Goal: Information Seeking & Learning: Learn about a topic

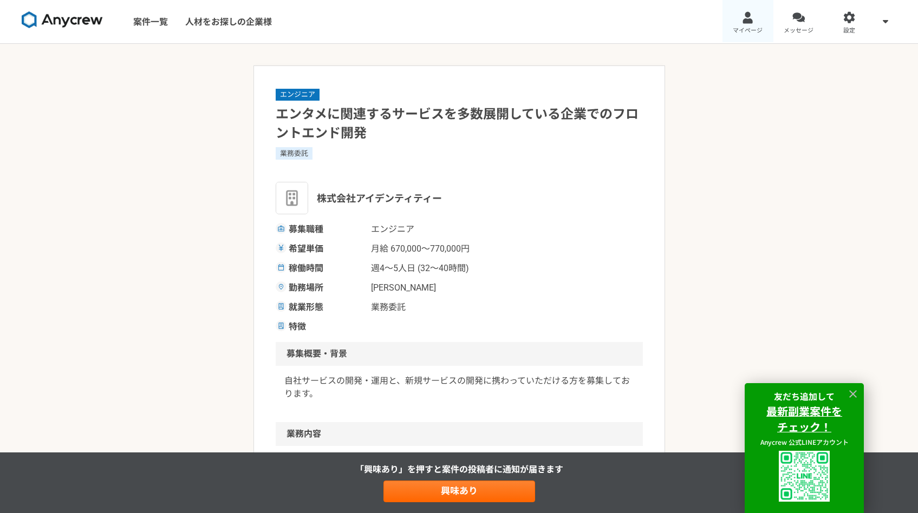
click at [763, 26] on link "マイページ" at bounding box center [747, 21] width 51 height 43
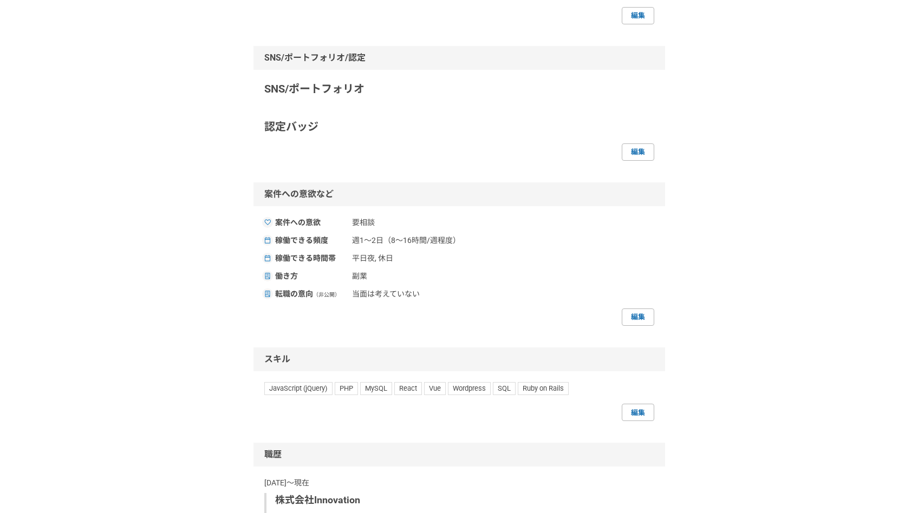
scroll to position [290, 0]
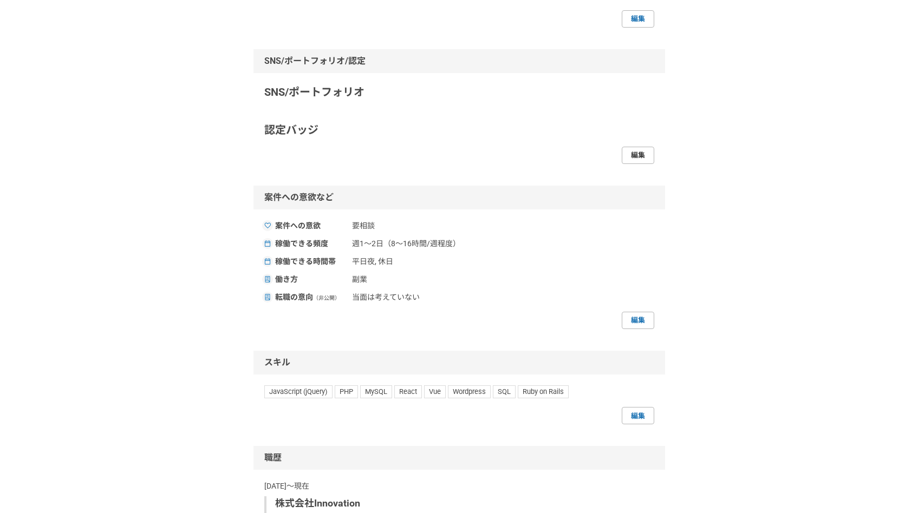
click at [650, 161] on link "編集" at bounding box center [637, 155] width 32 height 17
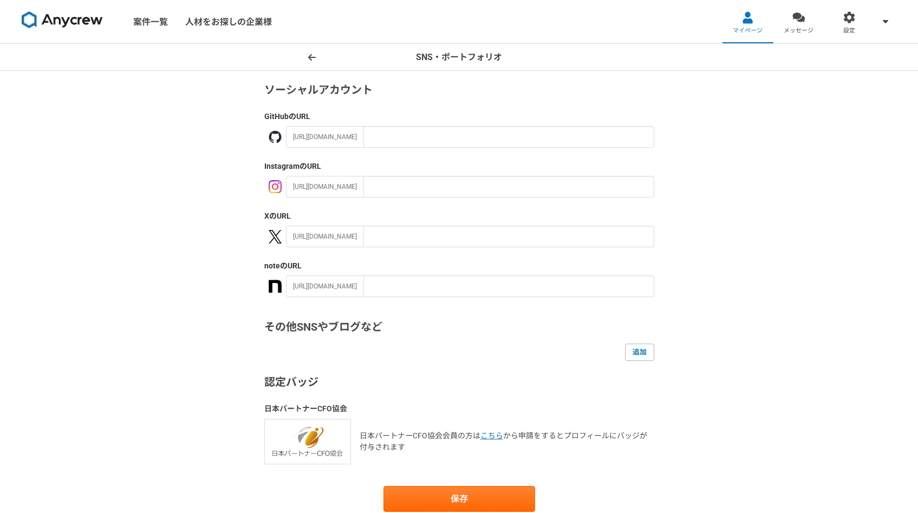
scroll to position [136, 0]
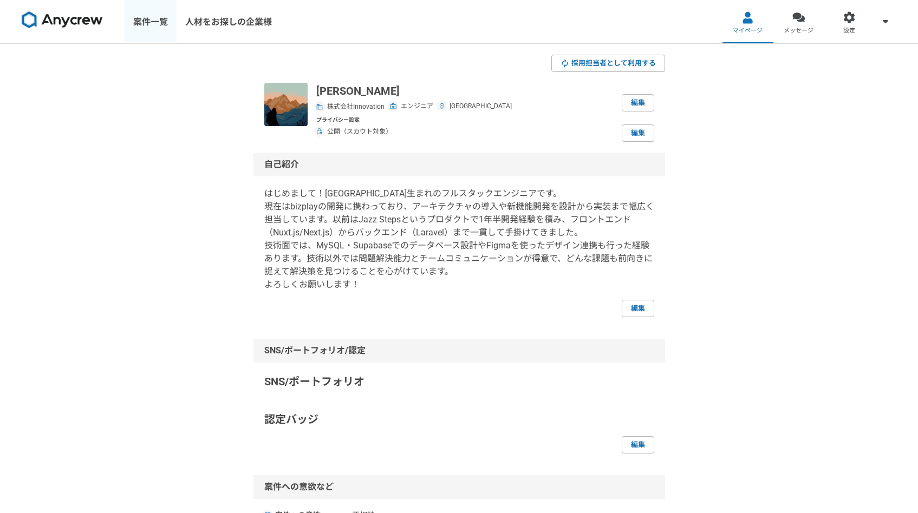
click at [154, 28] on link "案件一覧" at bounding box center [151, 21] width 52 height 43
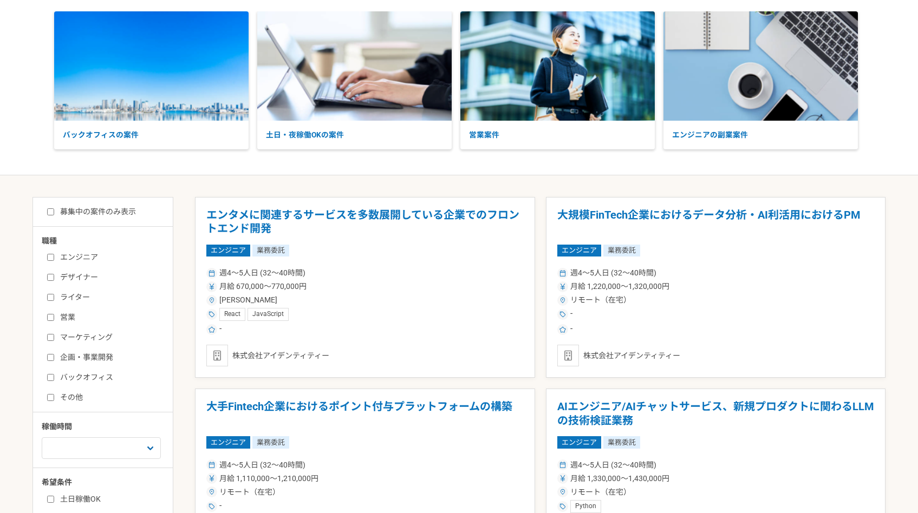
click at [67, 257] on label "エンジニア" at bounding box center [109, 257] width 125 height 11
click at [54, 257] on input "エンジニア" at bounding box center [50, 257] width 7 height 7
checkbox input "true"
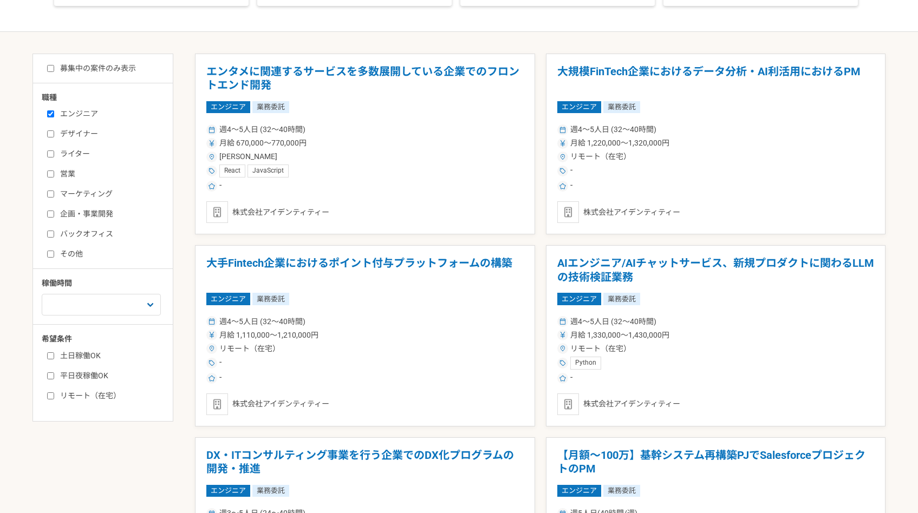
scroll to position [322, 0]
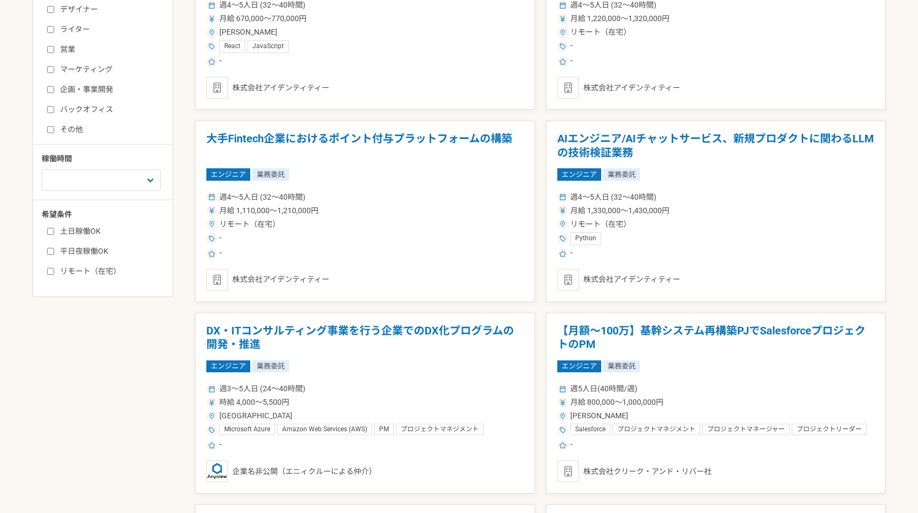
click at [69, 226] on label "土日稼働OK" at bounding box center [109, 231] width 125 height 11
click at [54, 228] on input "土日稼働OK" at bounding box center [50, 231] width 7 height 7
checkbox input "true"
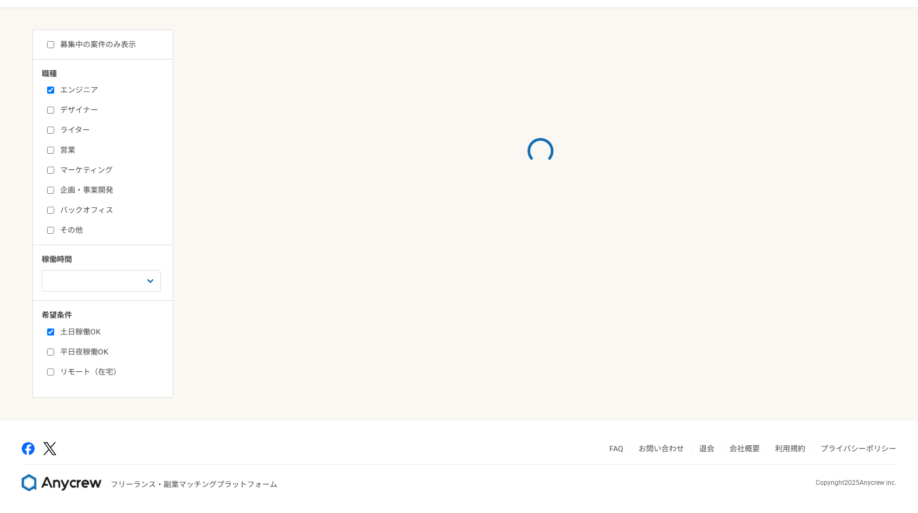
scroll to position [322, 0]
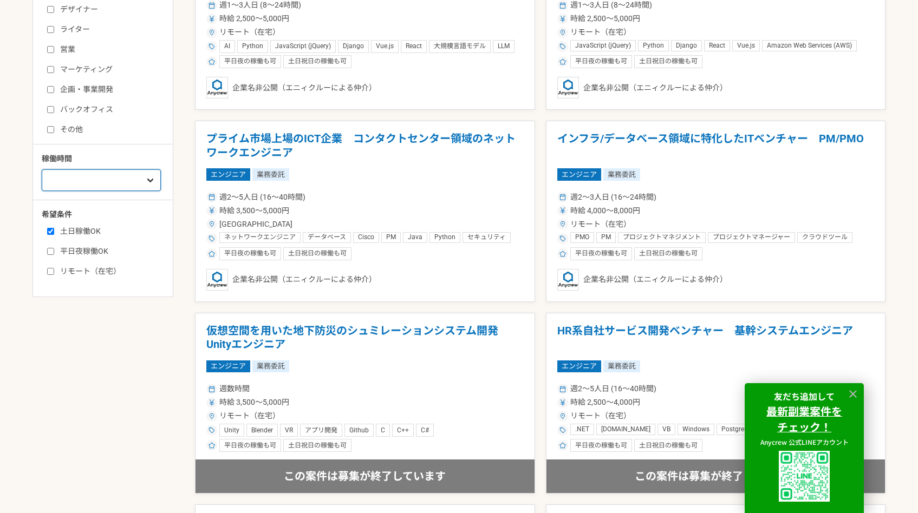
click at [124, 183] on select "週1人日（8時間）以下 週2人日（16時間）以下 週3人日（24時間）以下 週4人日（32時間）以下 週5人日（40時間）以下" at bounding box center [101, 180] width 119 height 22
select select "2"
click at [42, 191] on select "週1人日（8時間）以下 週2人日（16時間）以下 週3人日（24時間）以下 週4人日（32時間）以下 週5人日（40時間）以下" at bounding box center [101, 180] width 119 height 22
